Goal: Check status: Check status

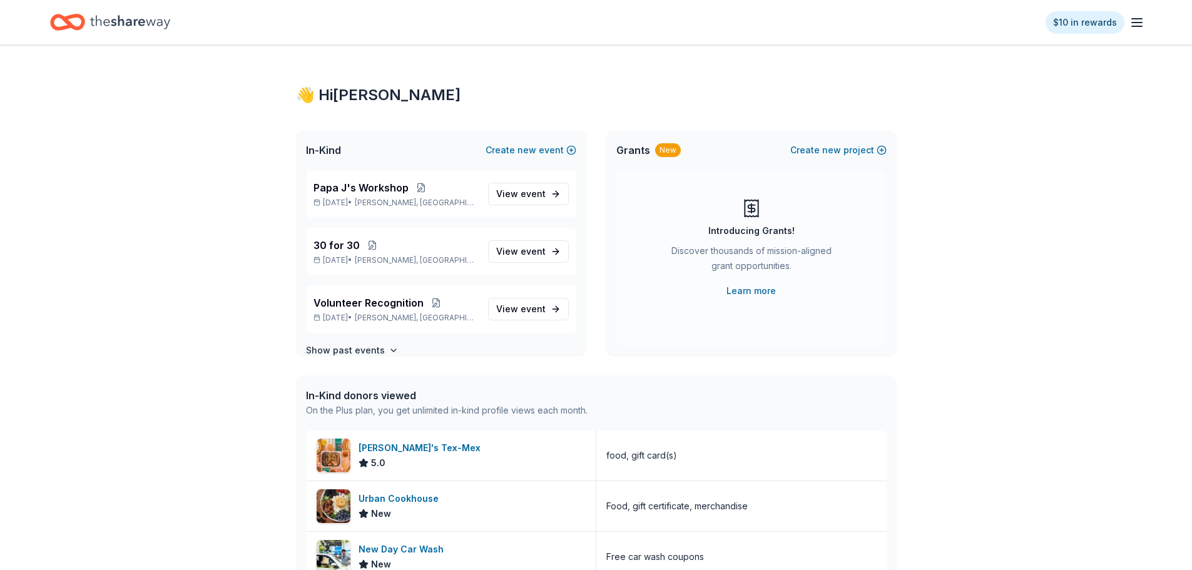
click at [1127, 18] on div "$10 in rewards" at bounding box center [1095, 22] width 99 height 29
click at [1131, 21] on icon "button" at bounding box center [1136, 22] width 15 height 15
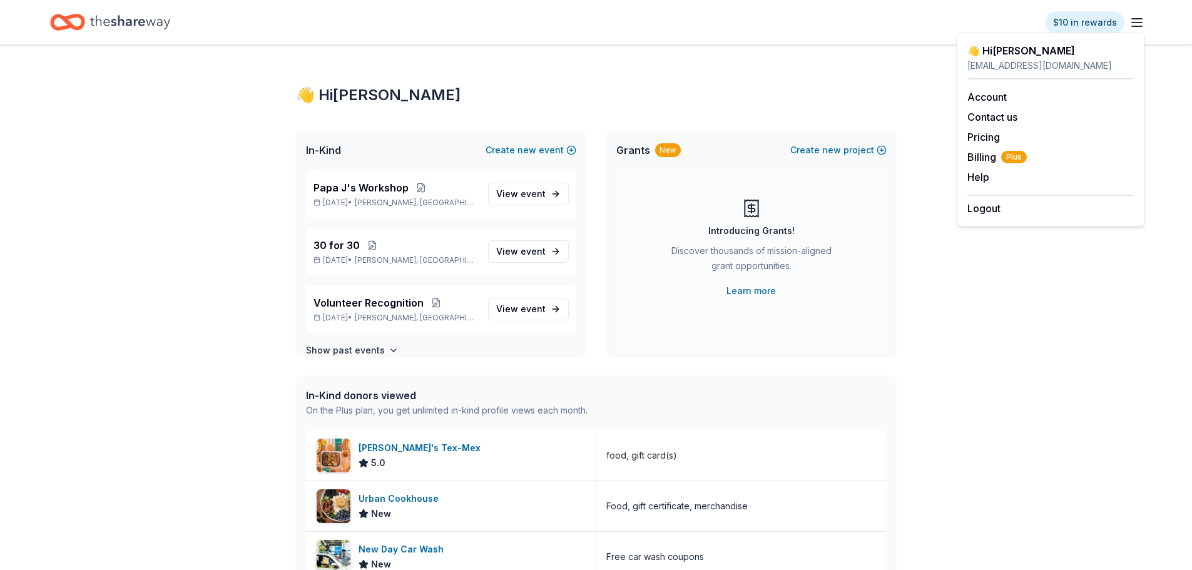
click at [96, 23] on icon "Home" at bounding box center [130, 22] width 80 height 14
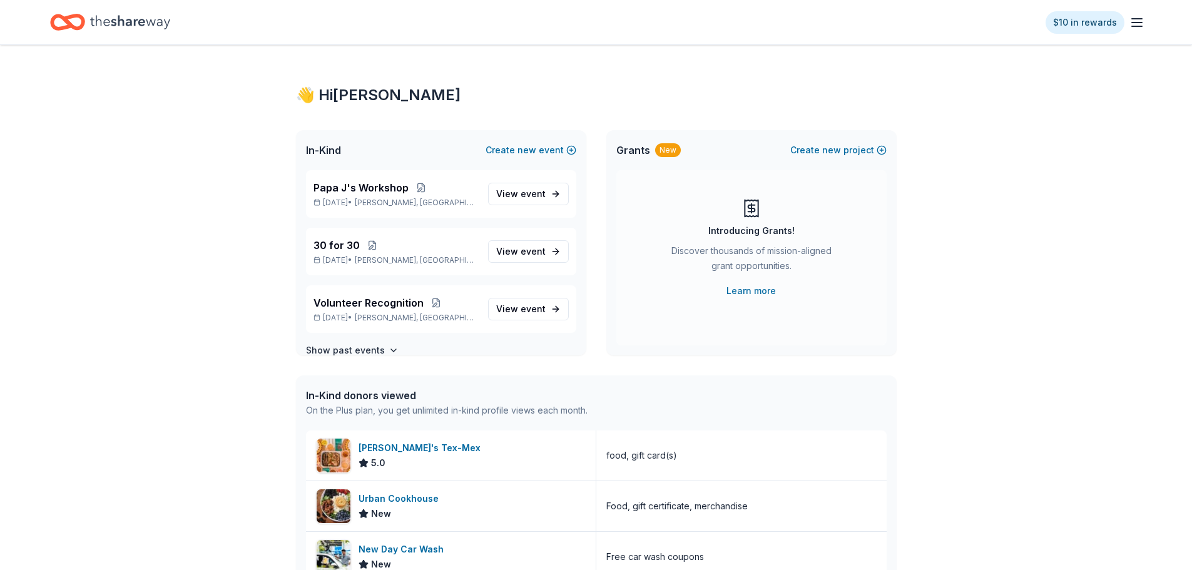
click at [64, 23] on icon "Home" at bounding box center [67, 22] width 35 height 29
click at [760, 281] on div "Introducing Grants! Discover thousands of mission-aligned grant opportunities. …" at bounding box center [751, 248] width 220 height 100
click at [760, 287] on link "Learn more" at bounding box center [750, 290] width 49 height 15
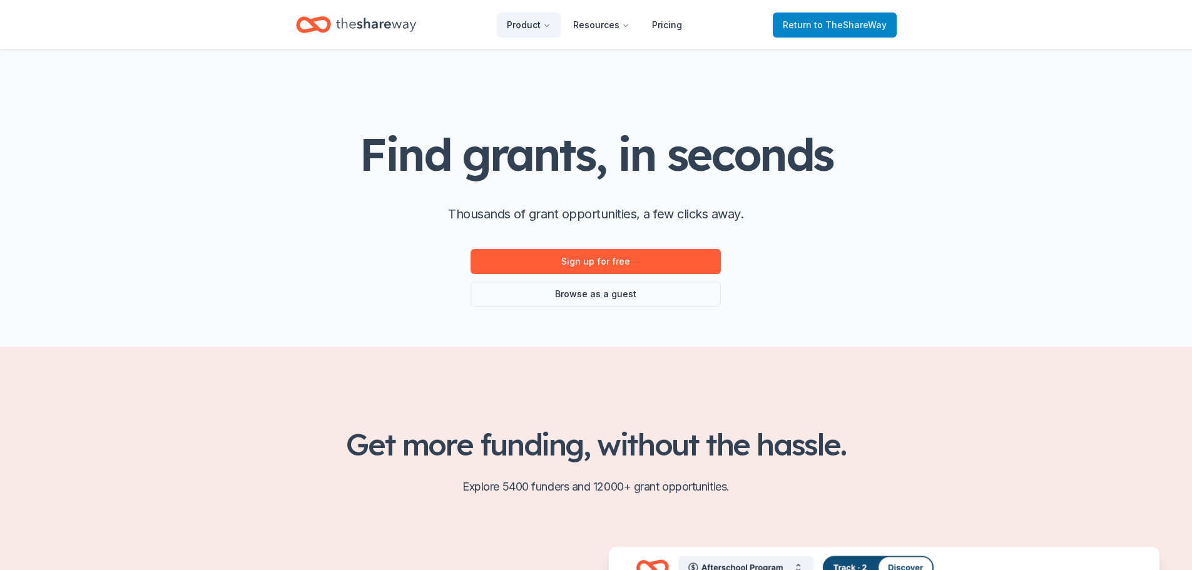
click at [845, 18] on span "Return to TheShareWay" at bounding box center [835, 25] width 104 height 15
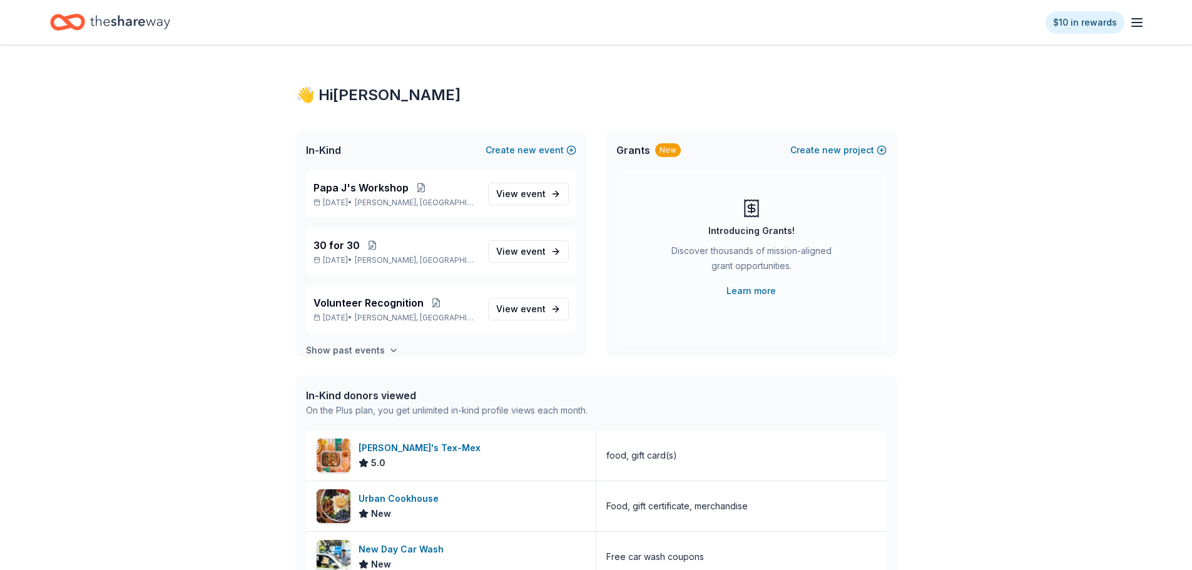
click at [356, 352] on h4 "Show past events" at bounding box center [345, 350] width 79 height 15
click at [512, 254] on span "View event" at bounding box center [520, 251] width 49 height 15
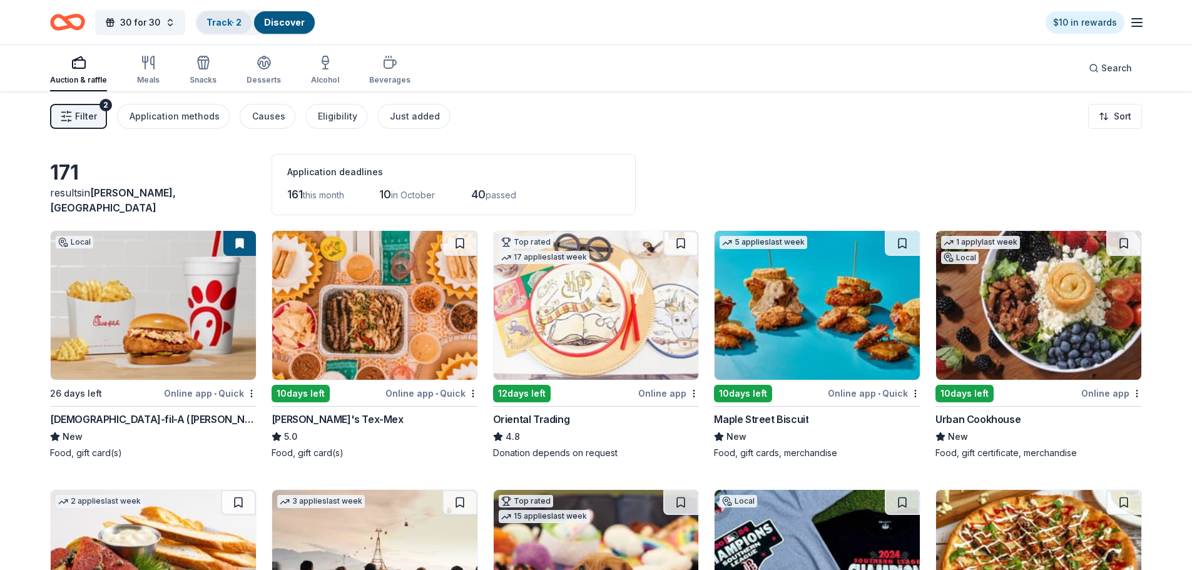
click at [225, 22] on link "Track · 2" at bounding box center [223, 22] width 35 height 11
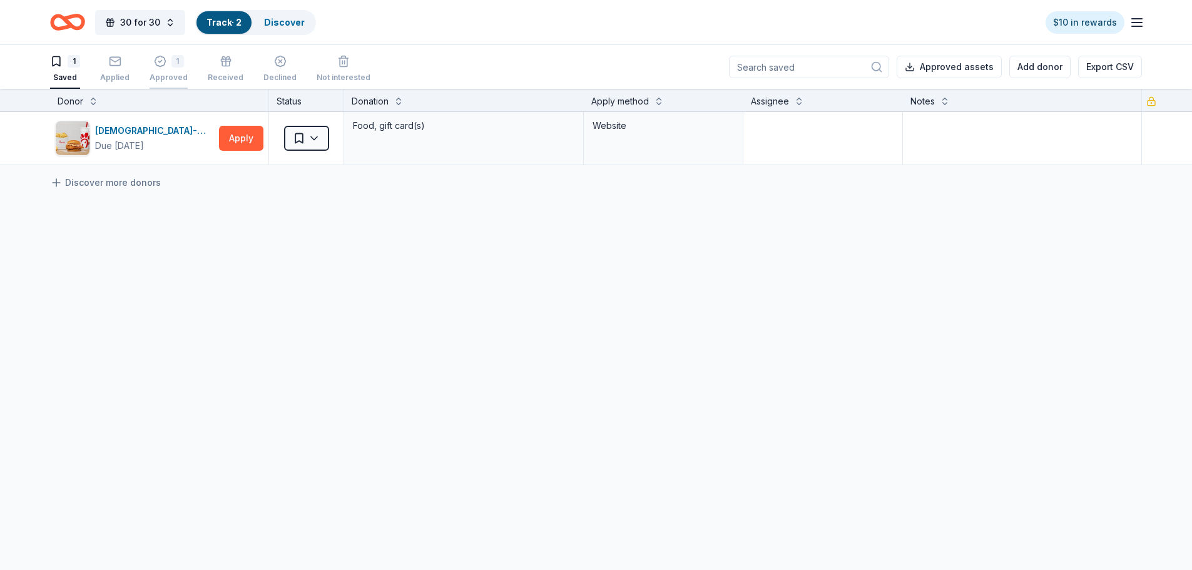
click at [176, 71] on div "1 Approved" at bounding box center [169, 69] width 38 height 28
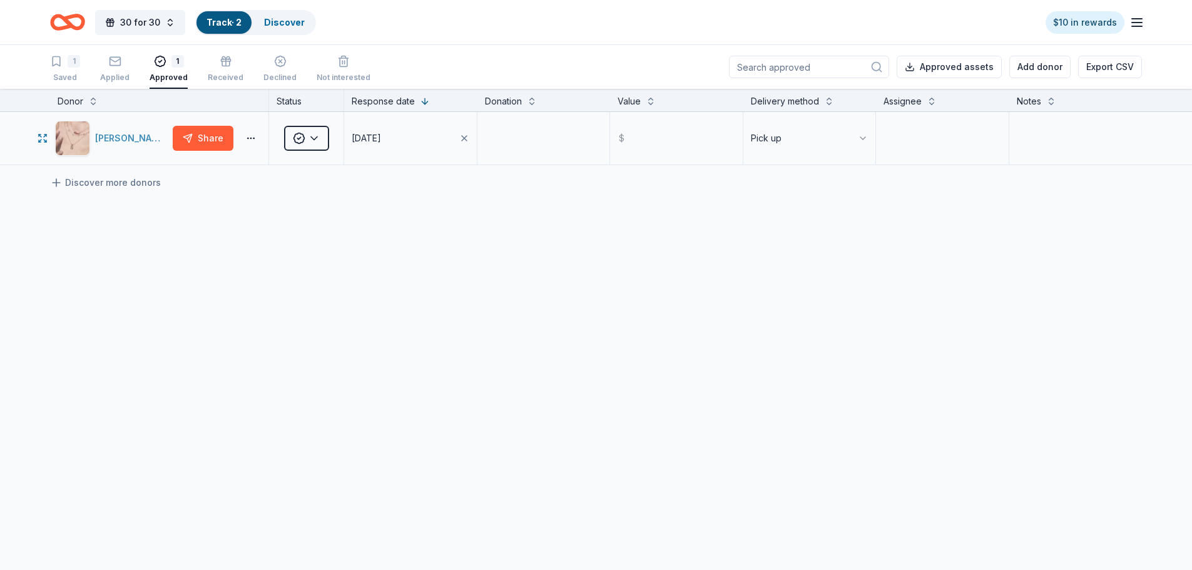
click at [123, 139] on div "Kendra Scott" at bounding box center [131, 138] width 73 height 15
